Goal: Information Seeking & Learning: Learn about a topic

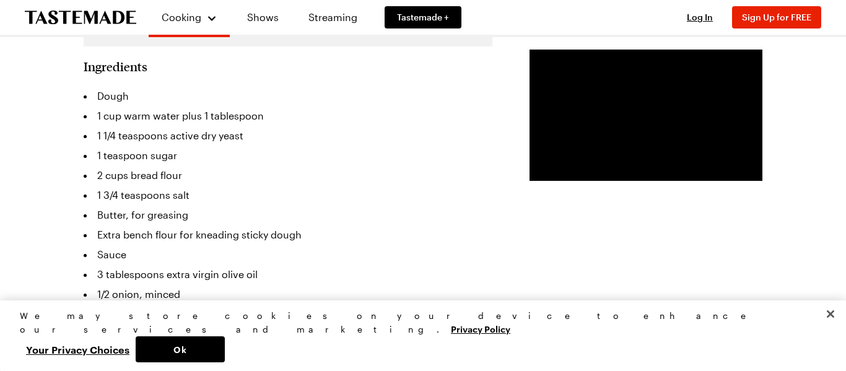
scroll to position [337, 0]
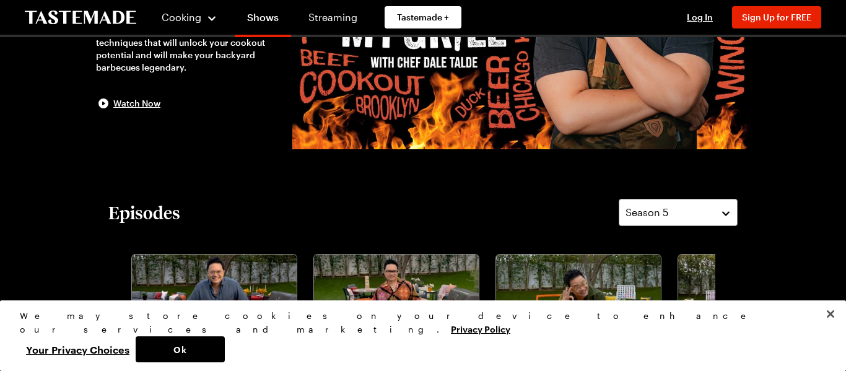
scroll to position [357, 0]
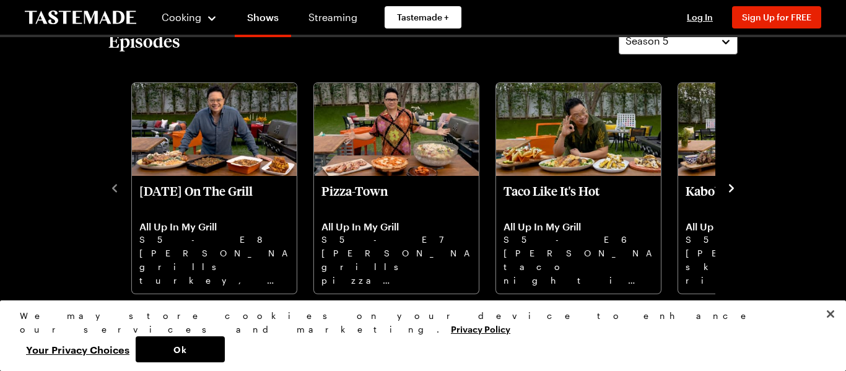
drag, startPoint x: 734, startPoint y: 188, endPoint x: 728, endPoint y: 188, distance: 6.8
click at [730, 189] on icon "navigate to next item" at bounding box center [731, 188] width 12 height 12
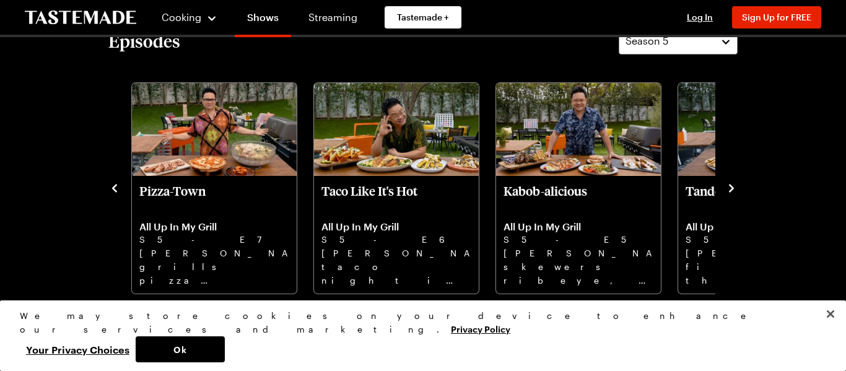
click at [727, 187] on icon "navigate to next item" at bounding box center [731, 188] width 12 height 12
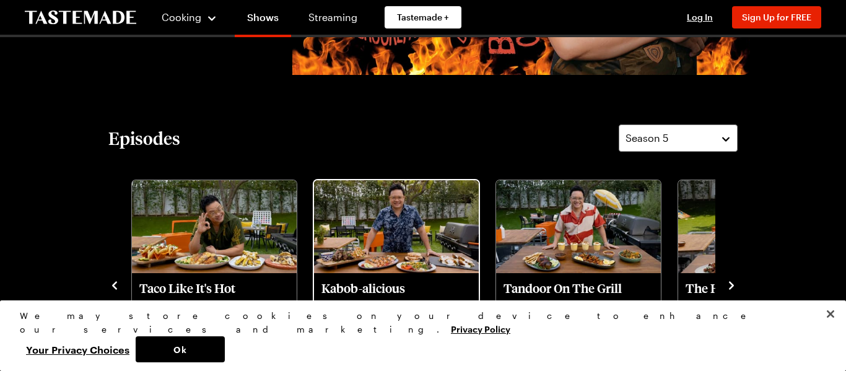
scroll to position [223, 0]
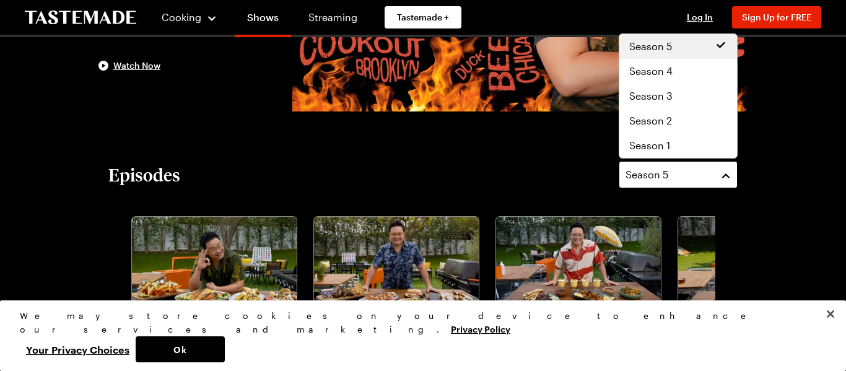
click at [642, 175] on span "Season 5" at bounding box center [646, 174] width 43 height 15
click at [655, 126] on span "Season 2" at bounding box center [650, 120] width 43 height 15
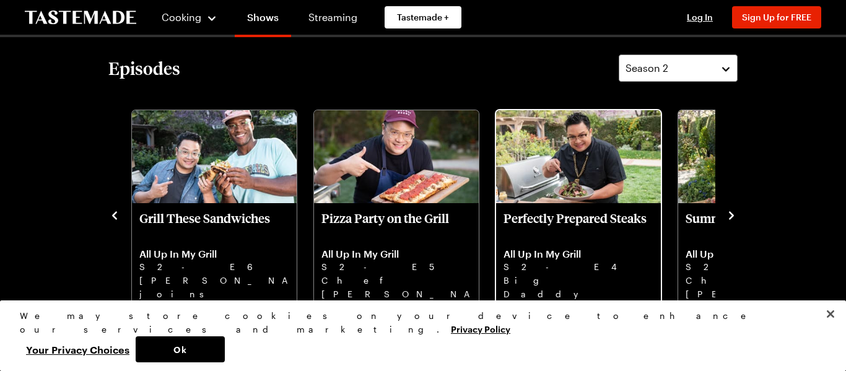
scroll to position [357, 0]
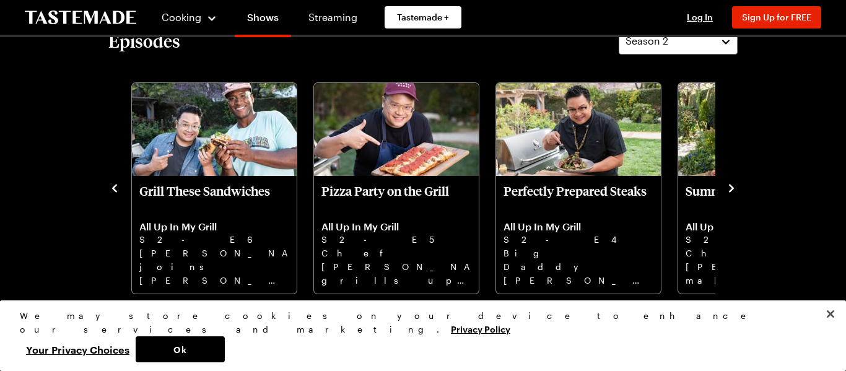
click at [725, 192] on icon "navigate to next item" at bounding box center [731, 188] width 12 height 12
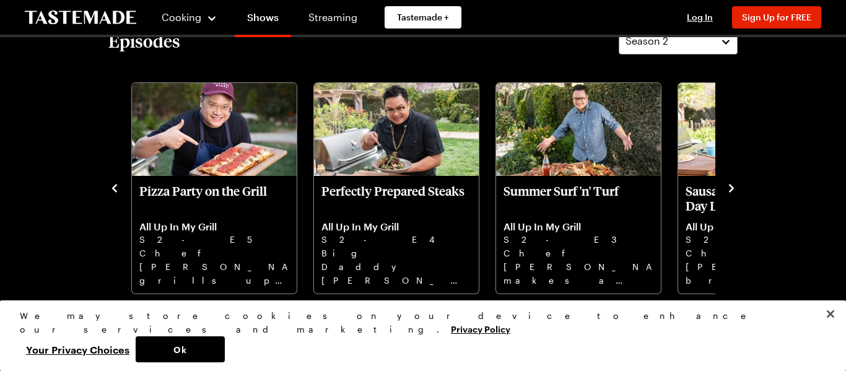
click at [723, 190] on div "Sunday Vietnamese Brisket with Noodles All Up In My Grill S2 - E8 Chef Dale Tal…" at bounding box center [422, 186] width 629 height 215
click at [737, 185] on div "Episodes Season 2 Sunday Vietnamese Brisket with Noodles All Up In My Grill S2 …" at bounding box center [423, 160] width 654 height 267
click at [732, 186] on icon "navigate to next item" at bounding box center [731, 188] width 12 height 12
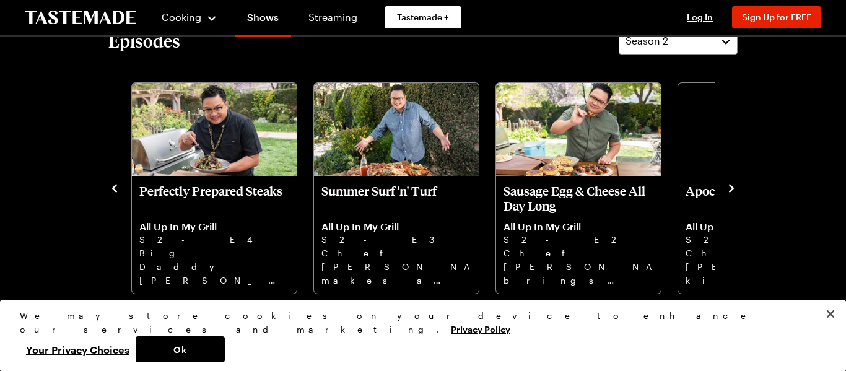
click at [732, 186] on icon "navigate to next item" at bounding box center [731, 188] width 12 height 12
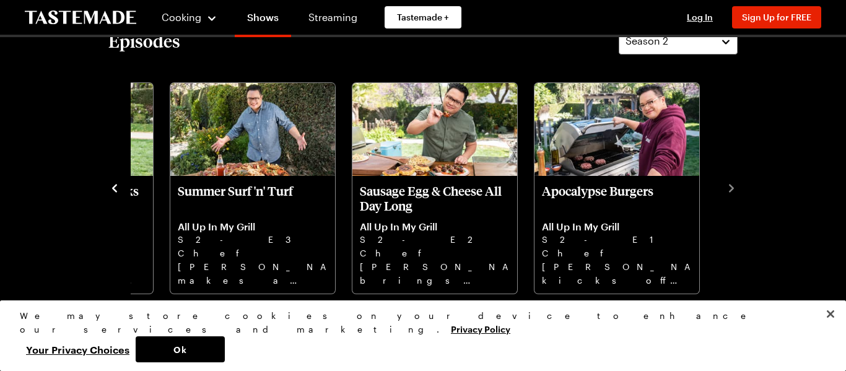
click at [117, 189] on icon "navigate to previous item" at bounding box center [114, 188] width 12 height 12
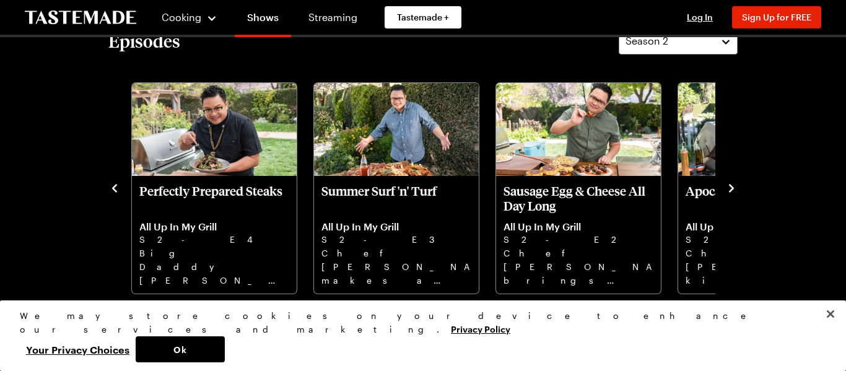
click at [117, 187] on icon "navigate to previous item" at bounding box center [114, 188] width 12 height 12
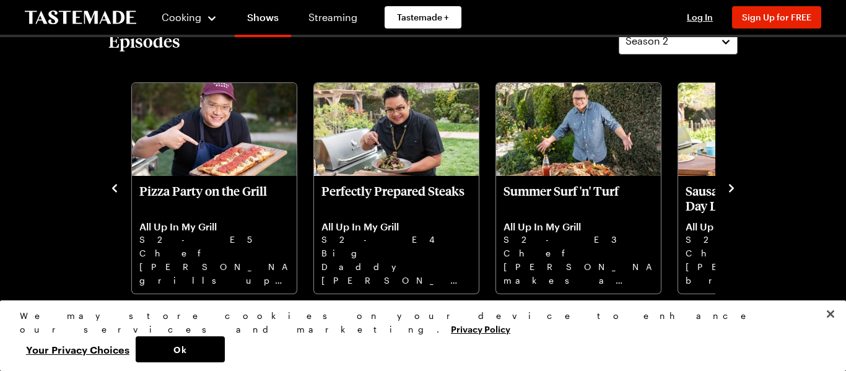
click at [117, 187] on icon "navigate to previous item" at bounding box center [114, 188] width 12 height 12
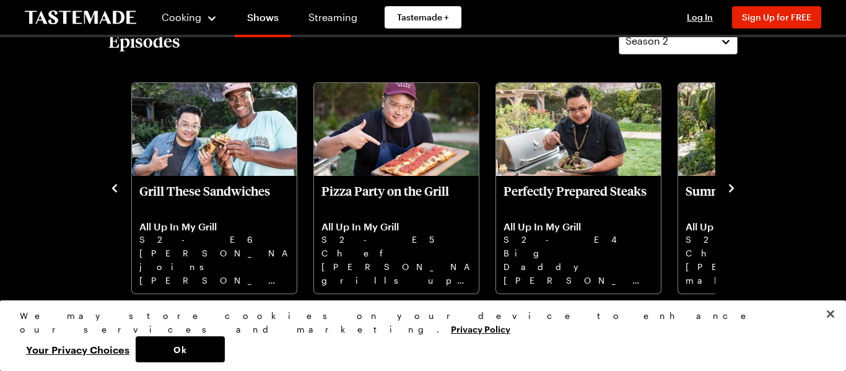
click at [117, 187] on icon "navigate to previous item" at bounding box center [114, 188] width 12 height 12
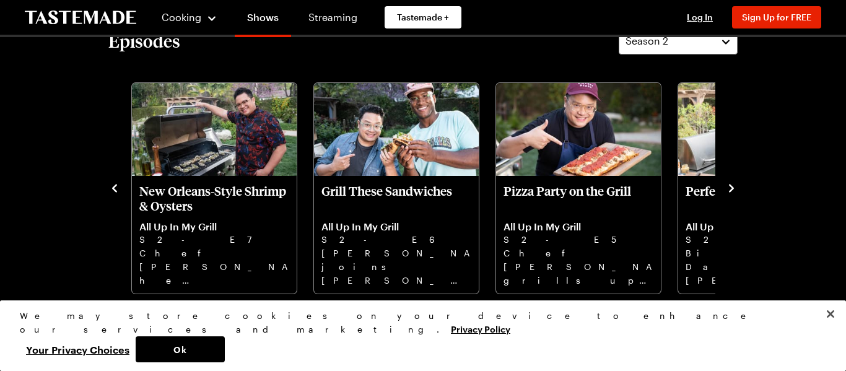
click at [117, 187] on icon "navigate to previous item" at bounding box center [114, 188] width 12 height 12
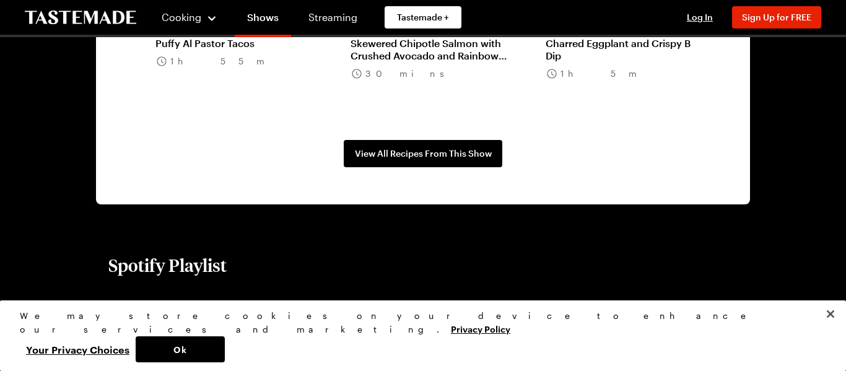
scroll to position [1204, 0]
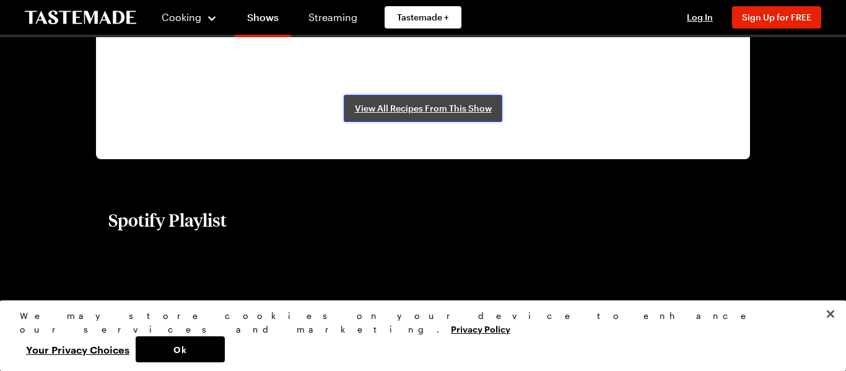
click at [388, 104] on span "View All Recipes From This Show" at bounding box center [423, 108] width 137 height 12
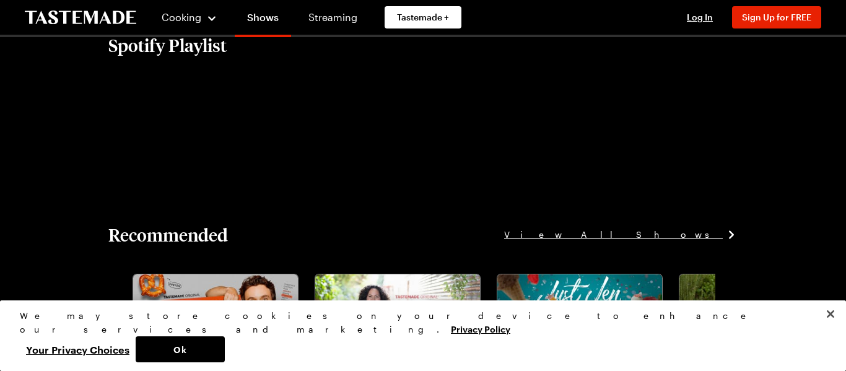
scroll to position [1427, 0]
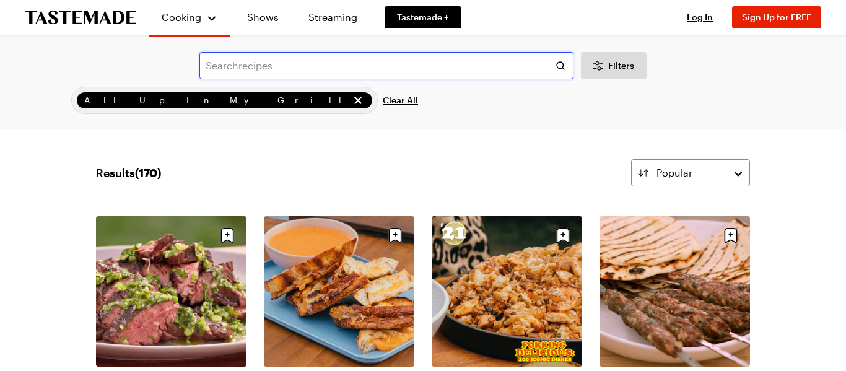
click at [375, 72] on input "text" at bounding box center [386, 65] width 374 height 27
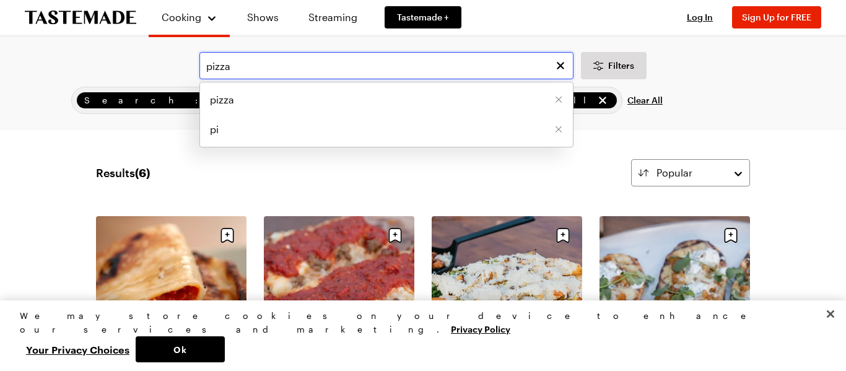
type input "pizza"
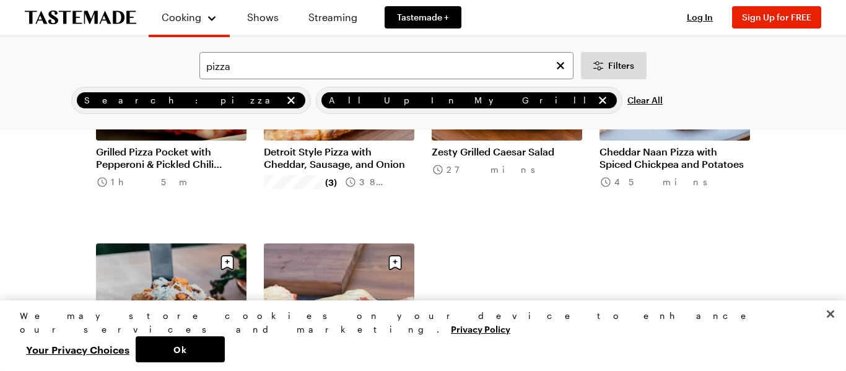
scroll to position [134, 0]
